Goal: Task Accomplishment & Management: Manage account settings

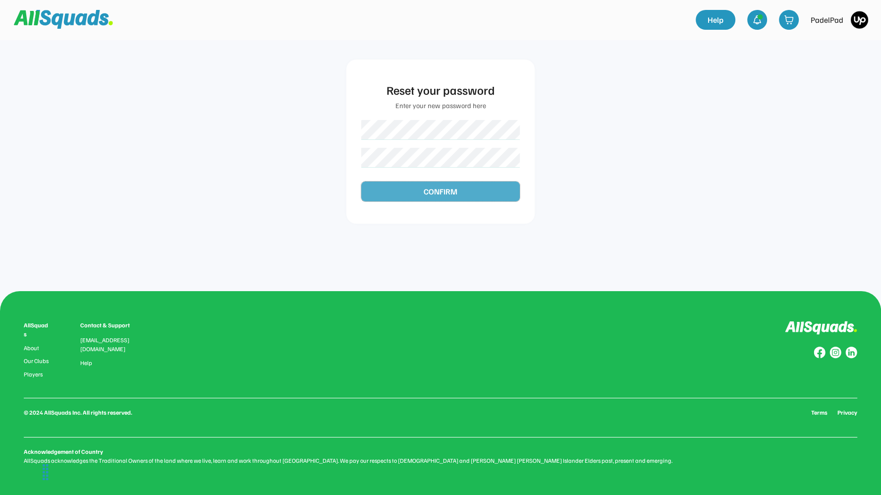
click at [428, 182] on button "CONFIRM" at bounding box center [440, 191] width 159 height 20
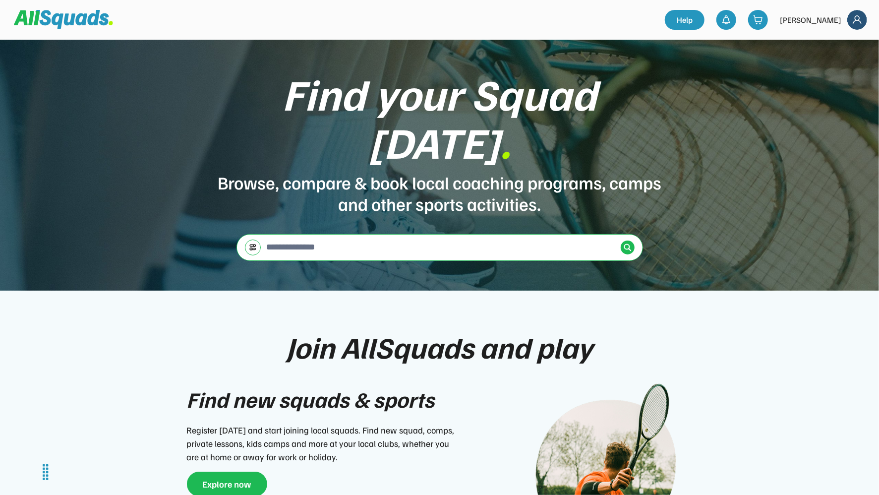
click at [859, 12] on img at bounding box center [857, 20] width 20 height 20
click at [819, 42] on link "Profile" at bounding box center [831, 44] width 73 height 20
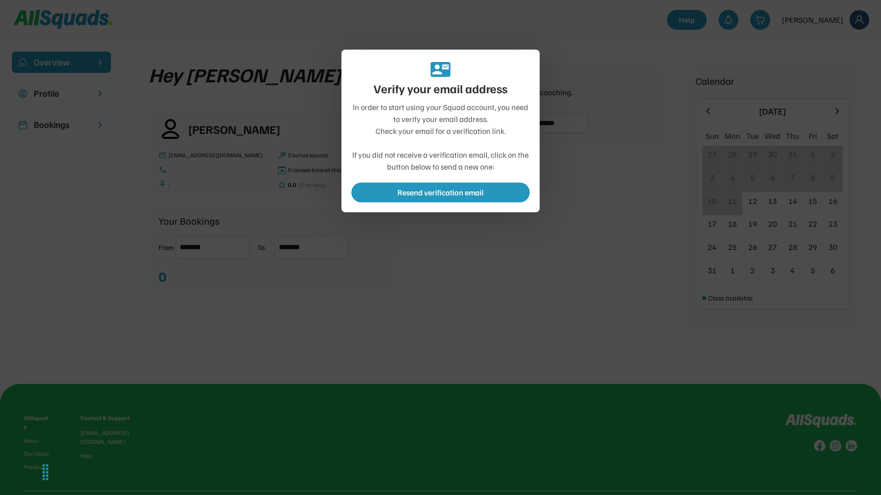
click at [395, 284] on div at bounding box center [440, 247] width 881 height 495
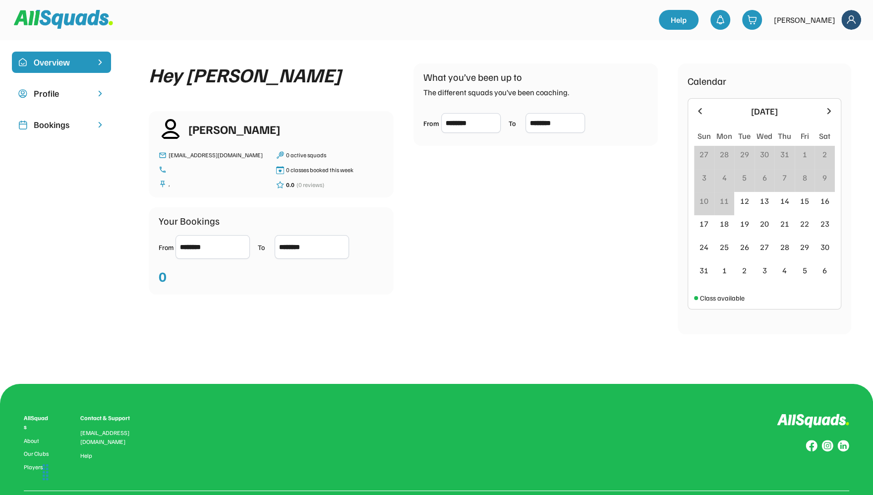
click at [57, 96] on div "Profile" at bounding box center [62, 93] width 56 height 13
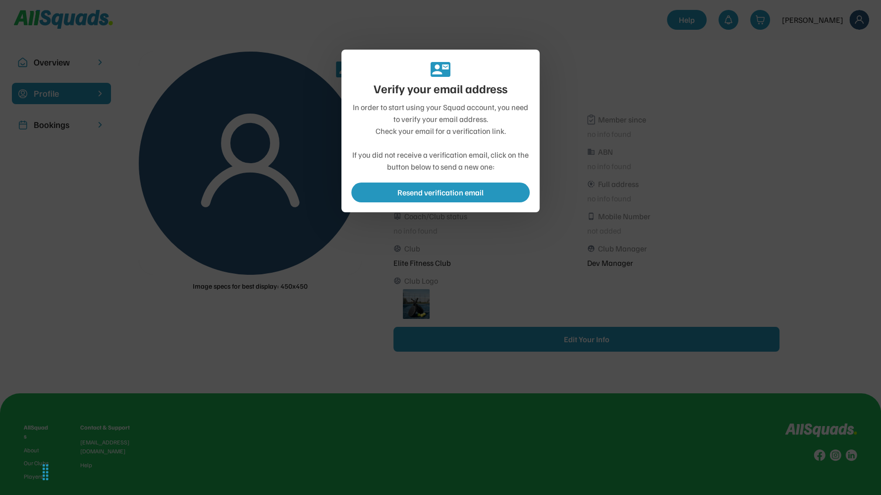
click at [757, 118] on div at bounding box center [440, 247] width 881 height 495
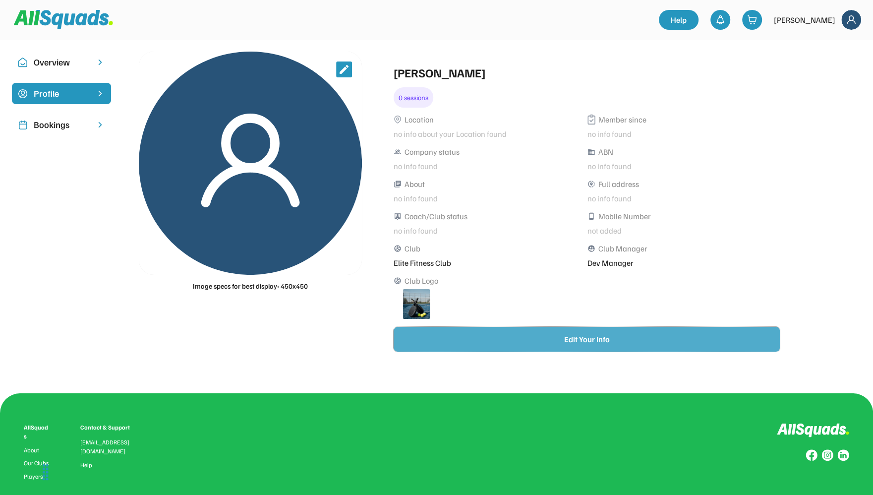
click at [606, 328] on button "Edit Your Info" at bounding box center [587, 339] width 386 height 25
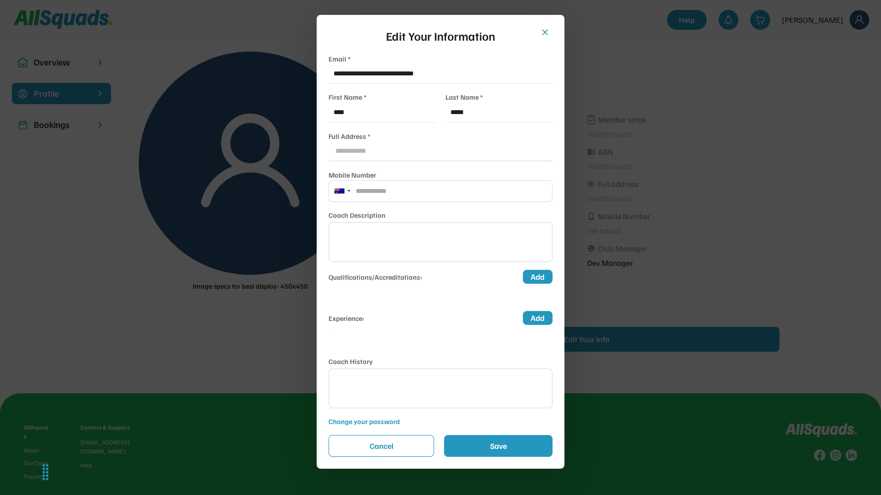
click at [84, 191] on div at bounding box center [440, 247] width 881 height 495
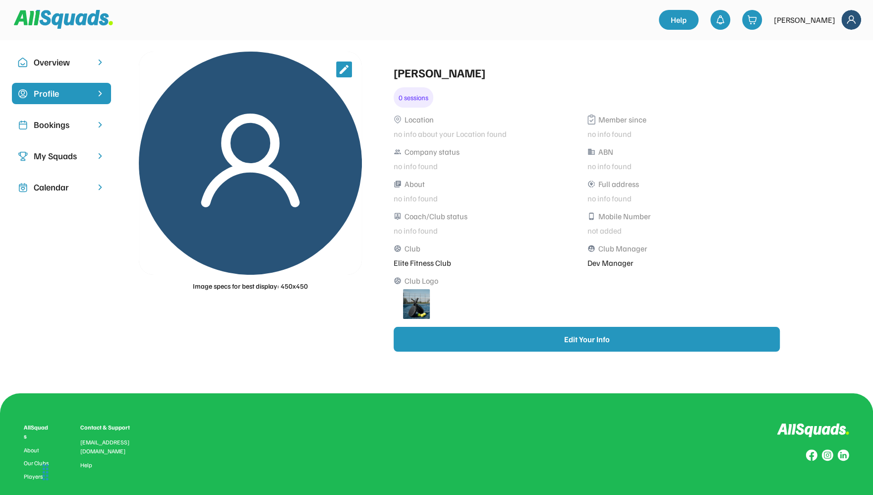
click at [75, 160] on div "My Squads" at bounding box center [62, 155] width 56 height 13
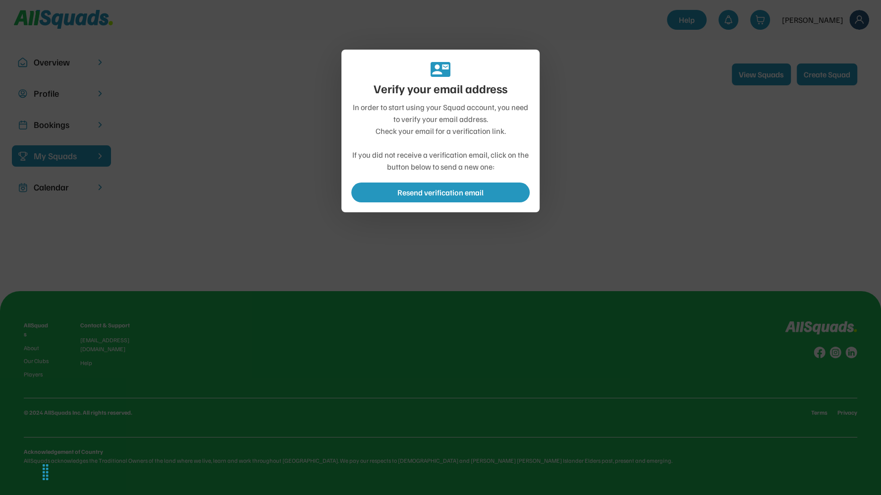
click at [171, 249] on div at bounding box center [440, 247] width 881 height 495
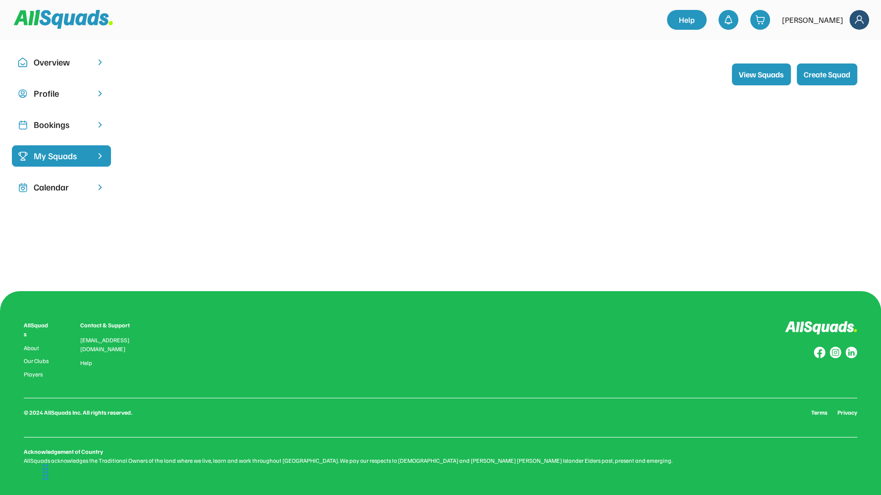
click at [42, 186] on div "Calendar" at bounding box center [62, 186] width 56 height 13
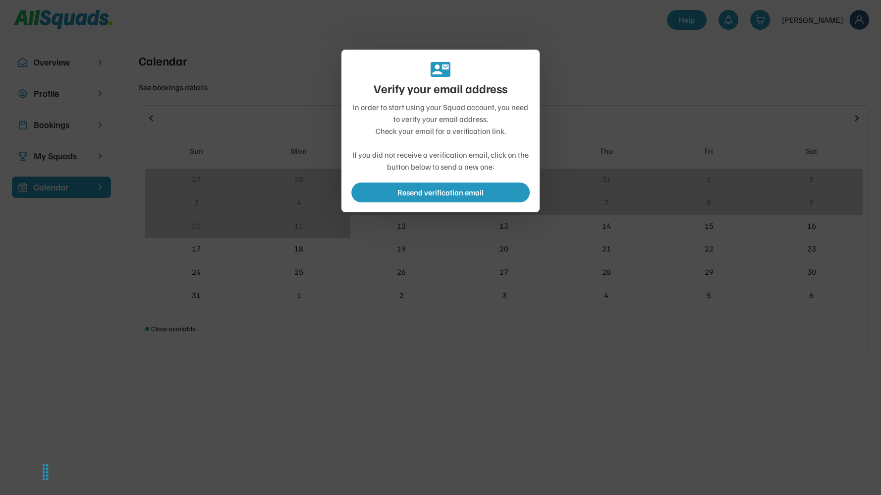
click at [474, 360] on div at bounding box center [440, 247] width 881 height 495
